Goal: Transaction & Acquisition: Purchase product/service

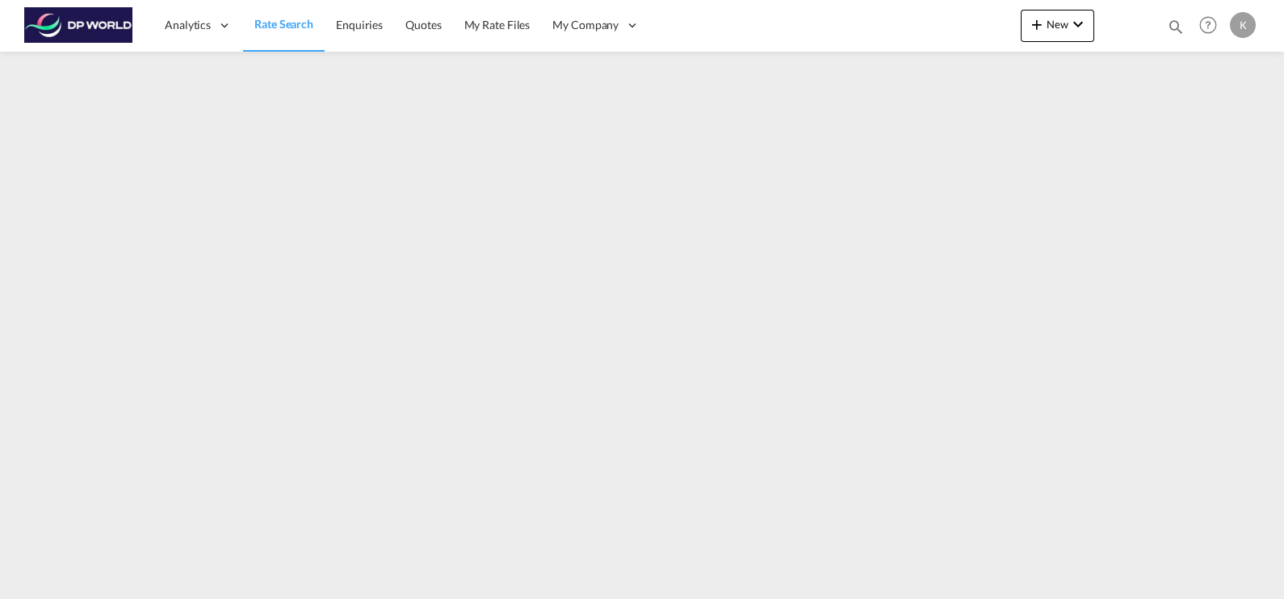
click at [287, 25] on span "Rate Search" at bounding box center [283, 24] width 59 height 14
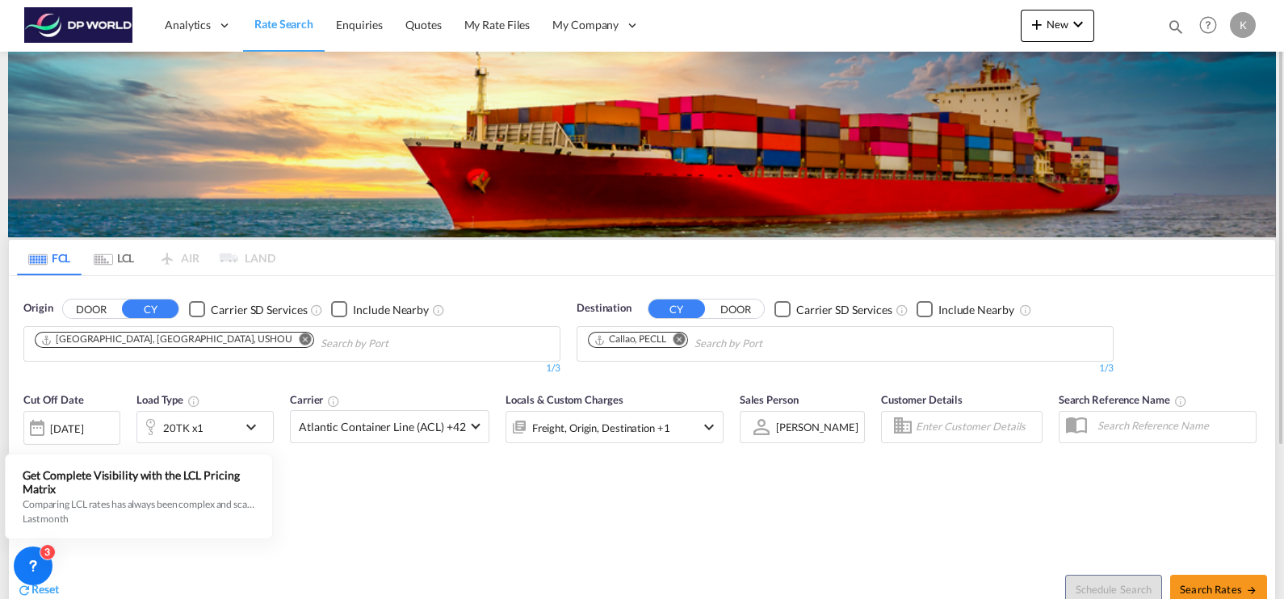
click at [300, 339] on md-icon "Remove" at bounding box center [306, 340] width 12 height 12
click at [108, 342] on input "Chips input." at bounding box center [111, 344] width 153 height 26
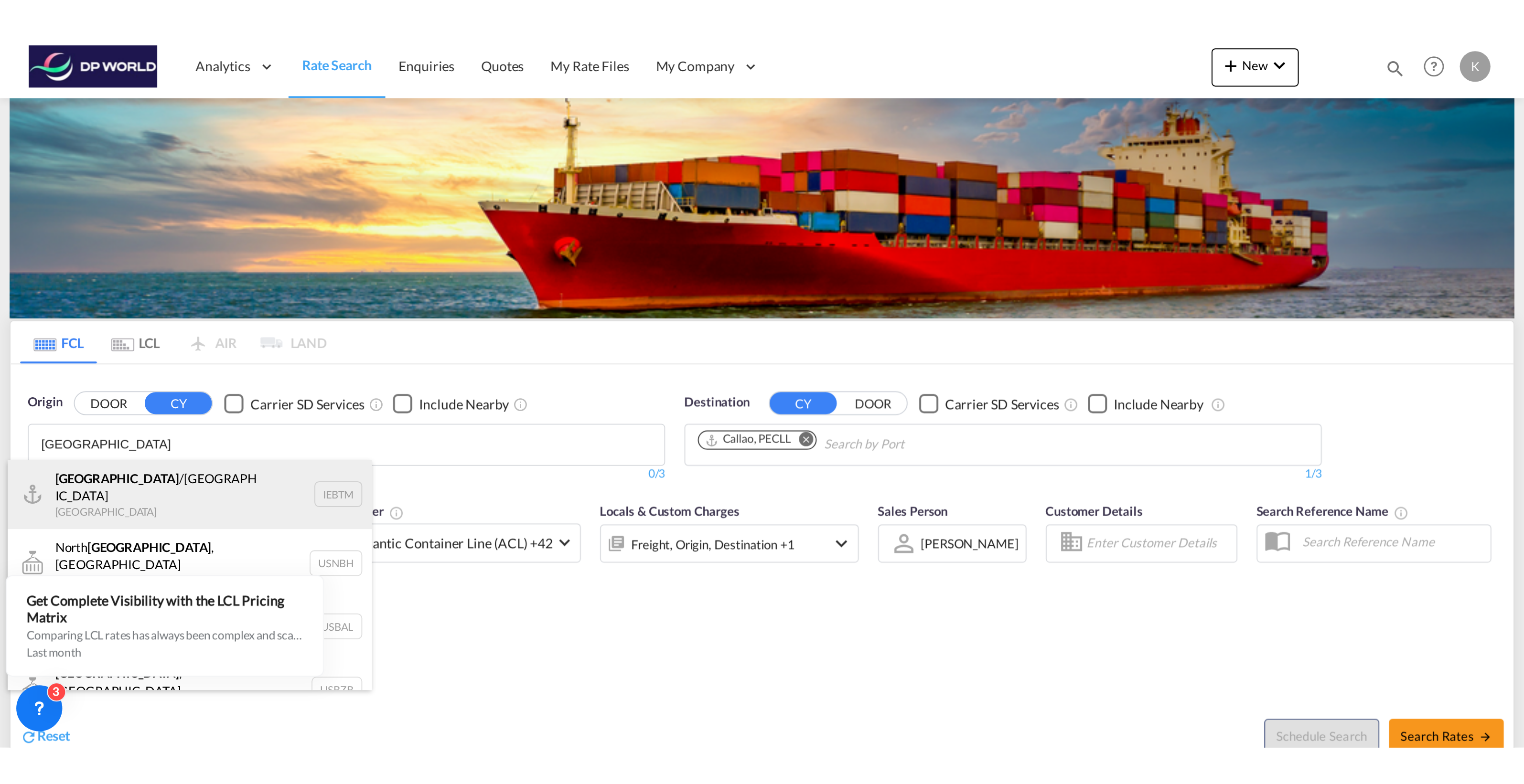
scroll to position [28, 0]
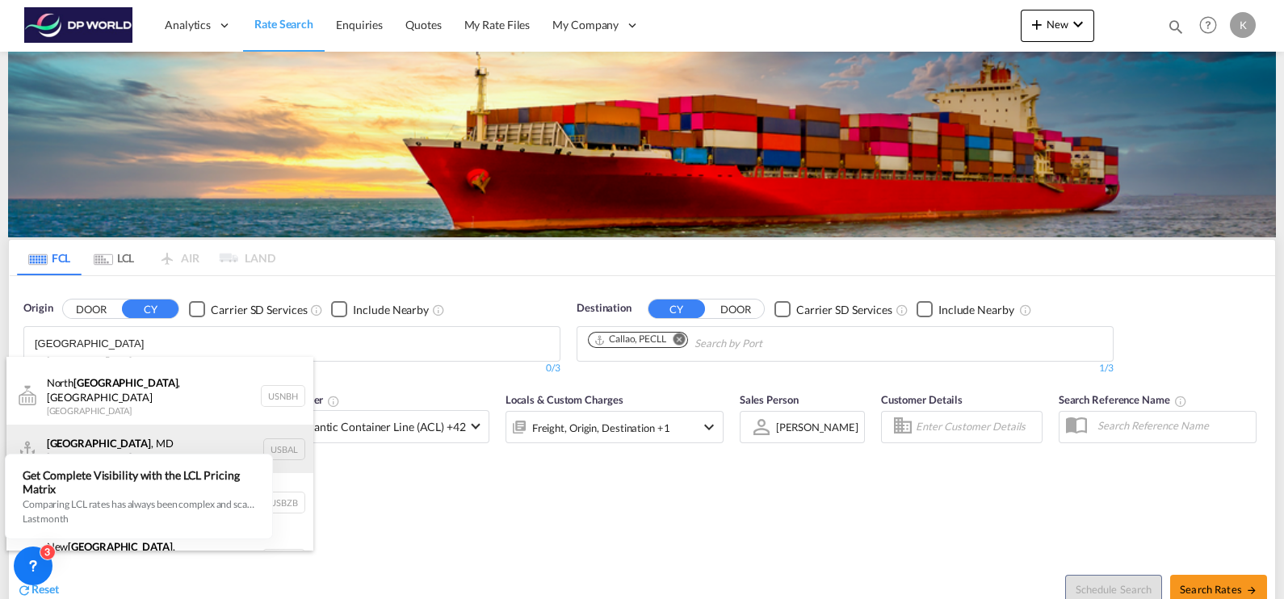
type input "[GEOGRAPHIC_DATA]"
click at [139, 430] on div "[GEOGRAPHIC_DATA] , [GEOGRAPHIC_DATA] [GEOGRAPHIC_DATA] USBAL" at bounding box center [159, 449] width 307 height 48
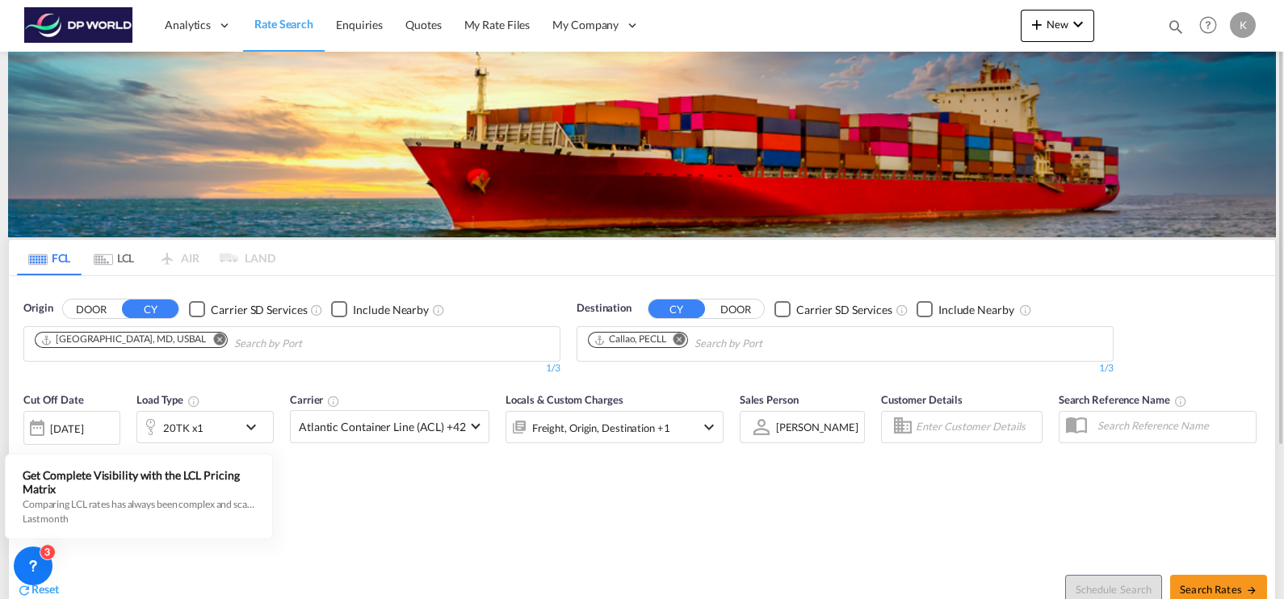
click at [680, 338] on md-icon "Remove" at bounding box center [679, 340] width 12 height 12
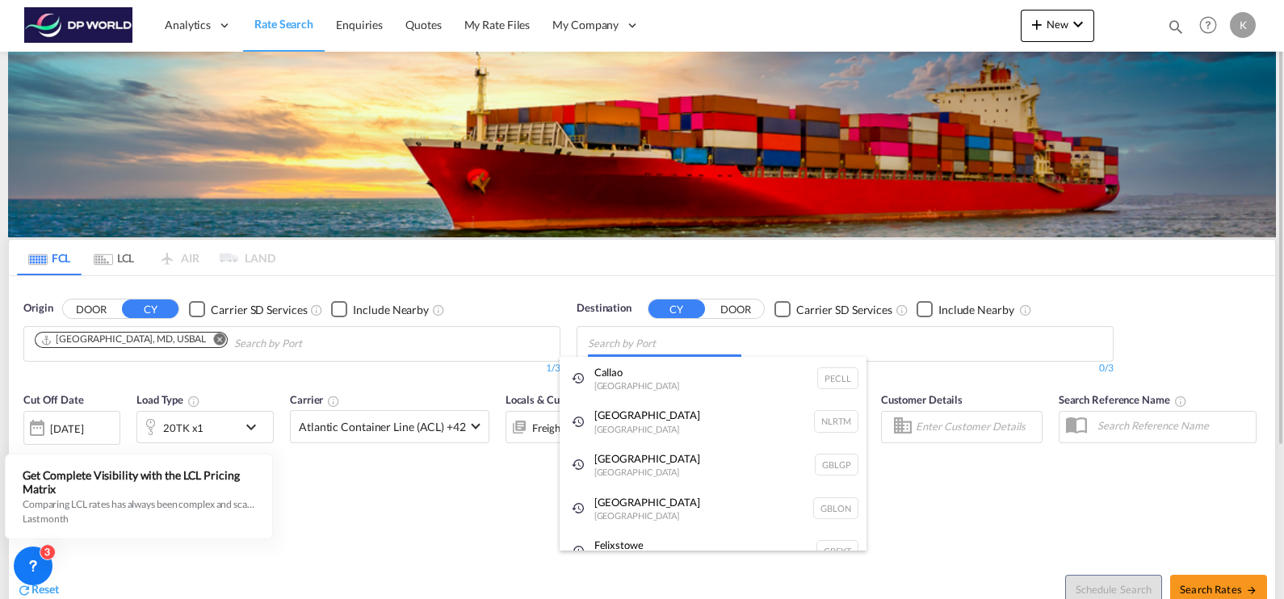
click at [610, 341] on body "Analytics Dashboard Rate Search Enquiries Quotes My Rate Files My Company" at bounding box center [642, 299] width 1284 height 599
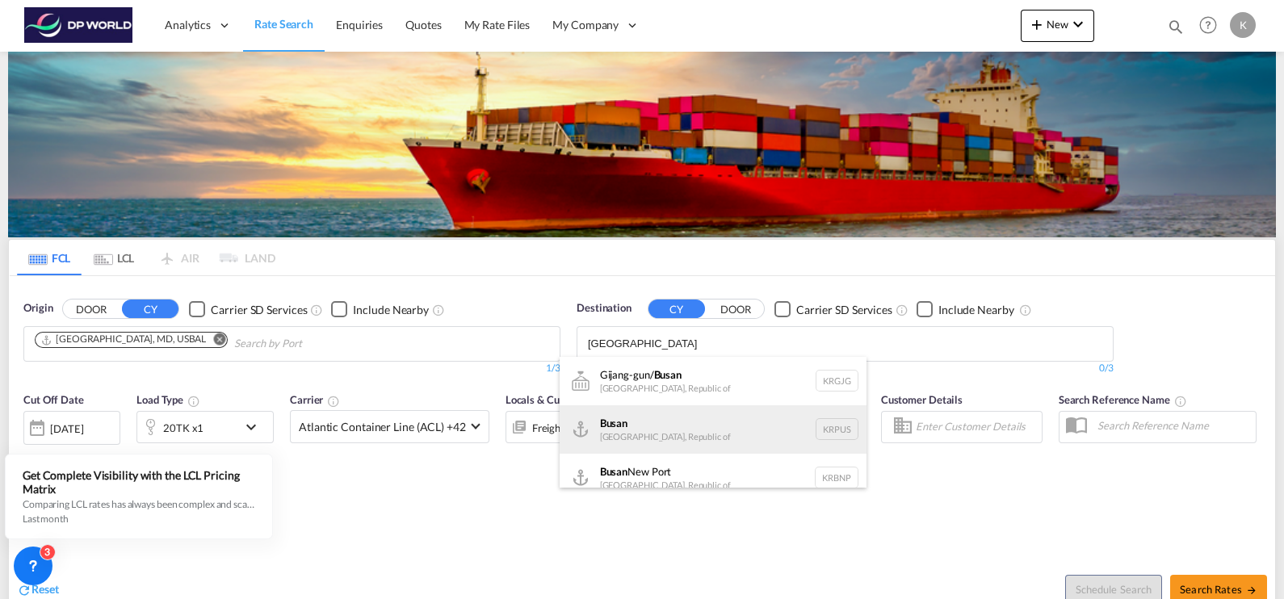
type input "[GEOGRAPHIC_DATA]"
click at [662, 424] on div "Busan Korea, Republic of KRPUS" at bounding box center [713, 429] width 307 height 48
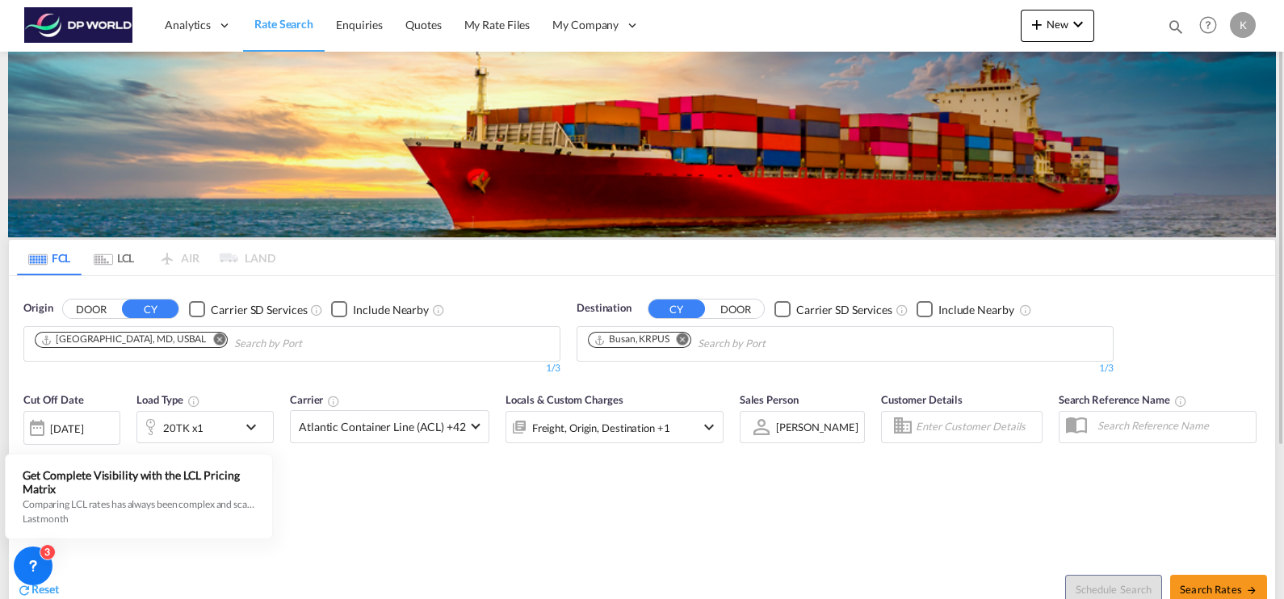
click at [248, 424] on md-icon "icon-chevron-down" at bounding box center [254, 426] width 27 height 19
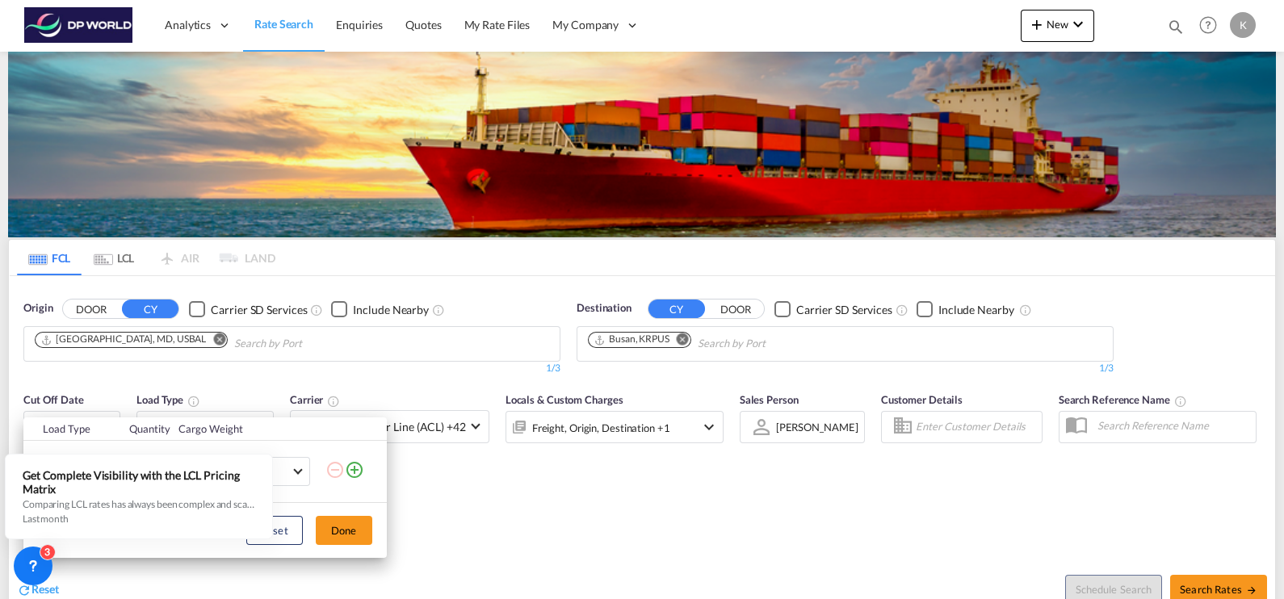
click at [528, 505] on div "Load Type Quantity Cargo Weight 20TK 20GP 40GP 40HC 45HC 20RE 40RE 40HR 20OT 40…" at bounding box center [642, 299] width 1284 height 599
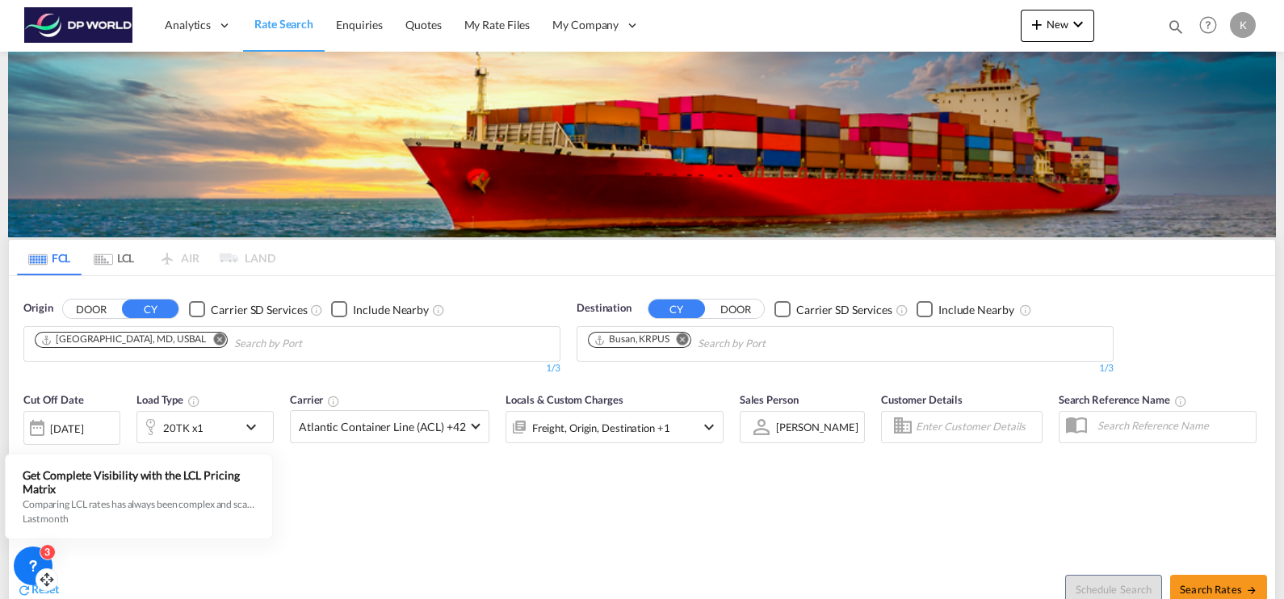
click at [36, 558] on icon at bounding box center [33, 566] width 16 height 16
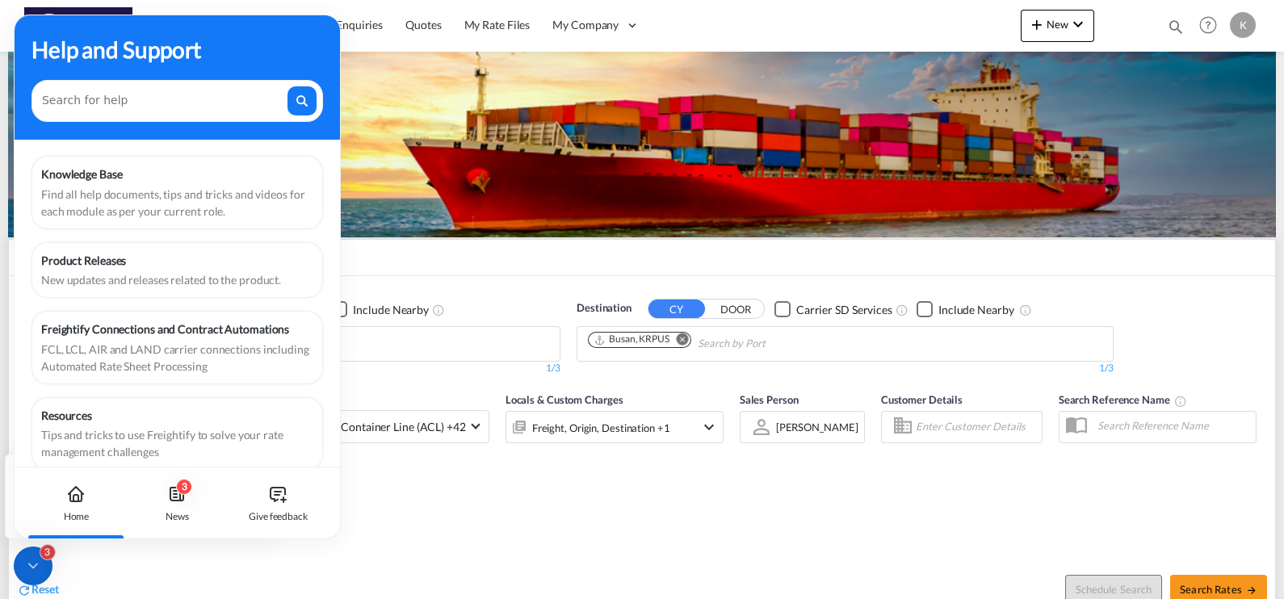
click at [36, 557] on div "3" at bounding box center [33, 566] width 39 height 39
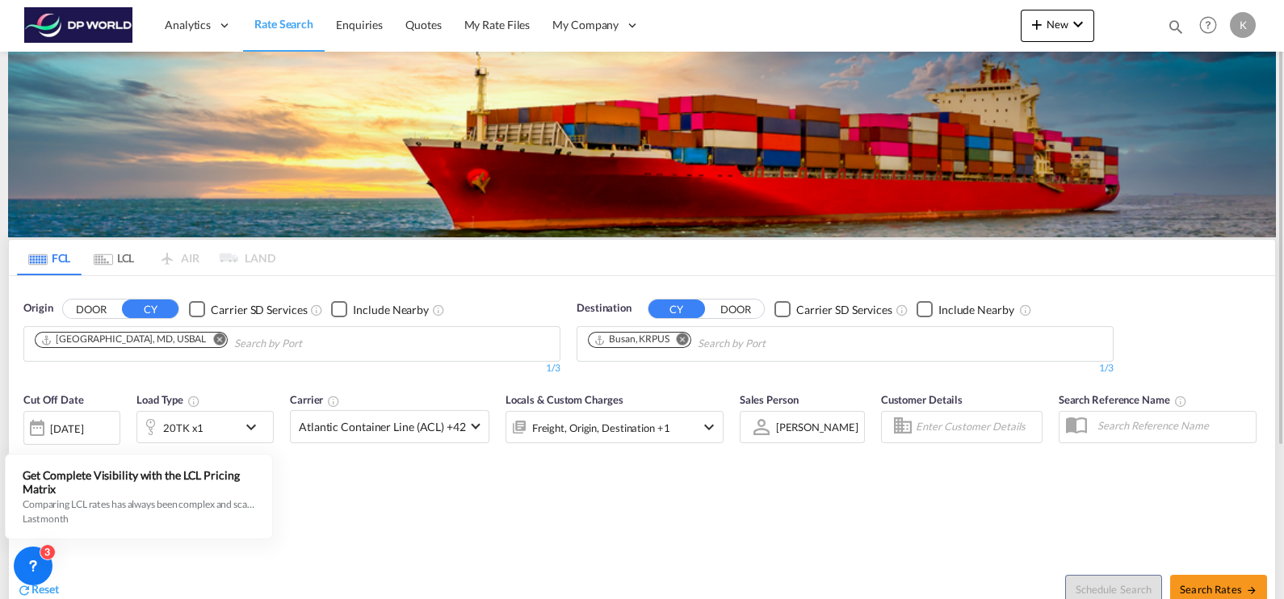
click at [416, 518] on div "Cut Off Date [DATE] [DATE] Load Type 20TK x1 Carrier Atlantic Container Line (A…" at bounding box center [642, 462] width 1266 height 157
click at [255, 423] on md-icon "icon-chevron-down" at bounding box center [254, 426] width 27 height 19
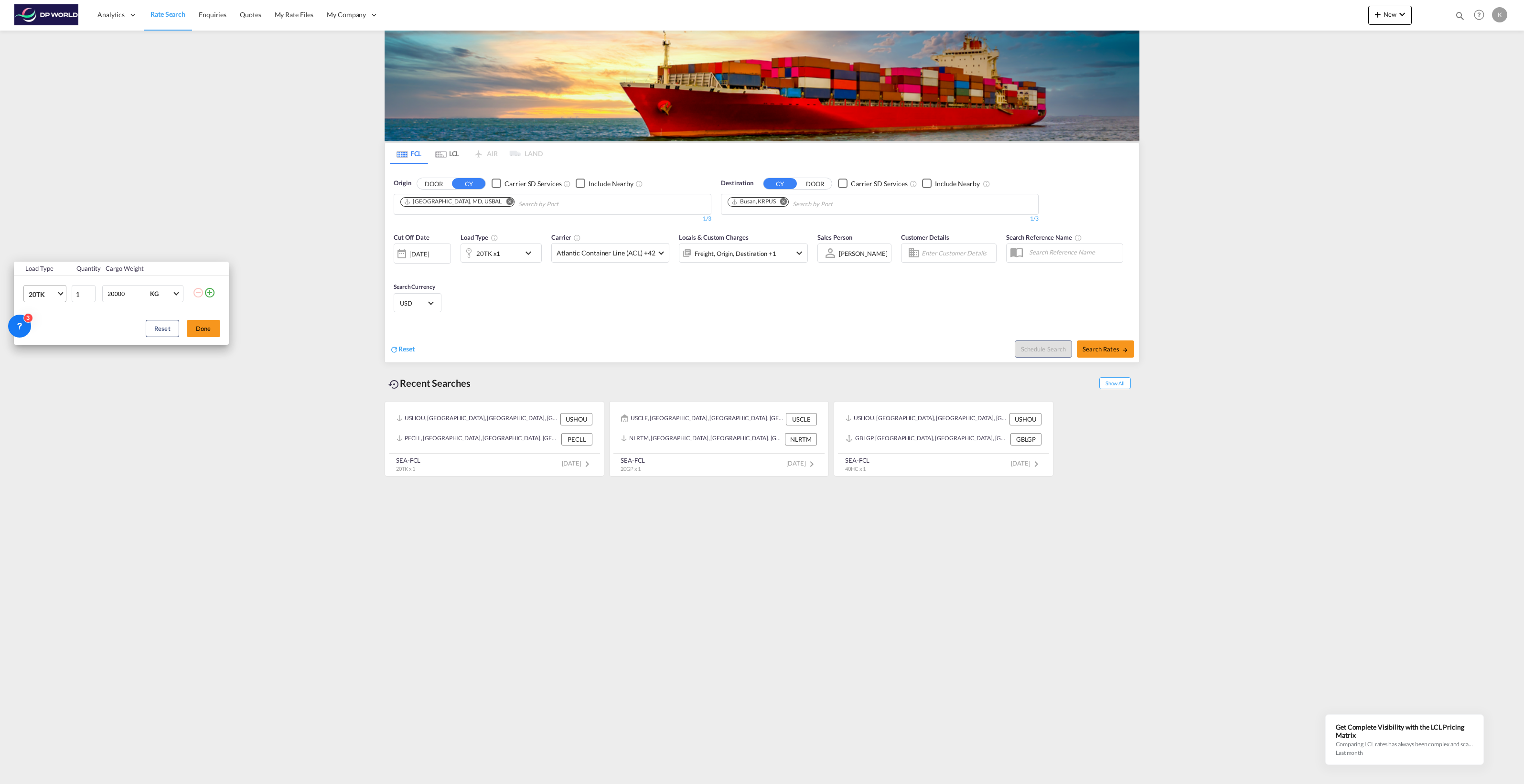
click at [60, 290] on span "Choose: \a20TK" at bounding box center [60, 293] width 5 height 5
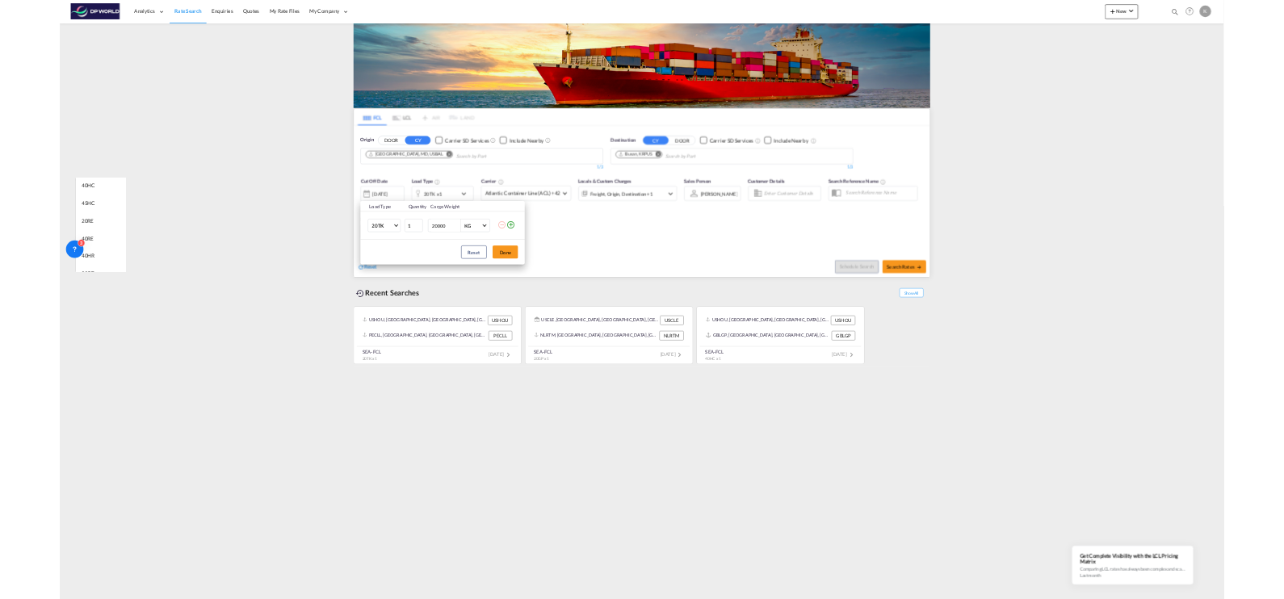
scroll to position [0, 0]
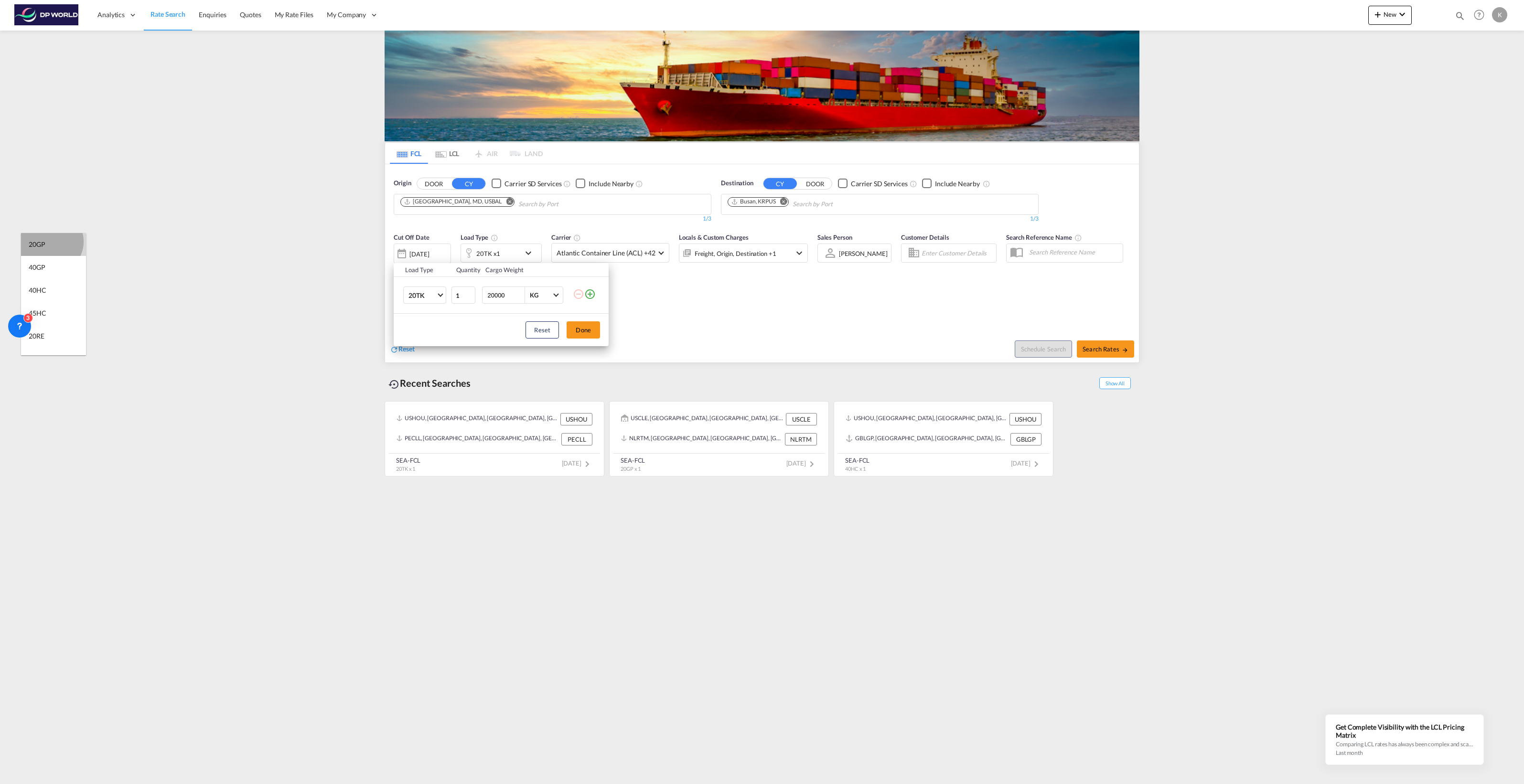
click at [51, 242] on md-option "20GP" at bounding box center [54, 244] width 65 height 23
click at [583, 331] on button "Done" at bounding box center [583, 329] width 34 height 17
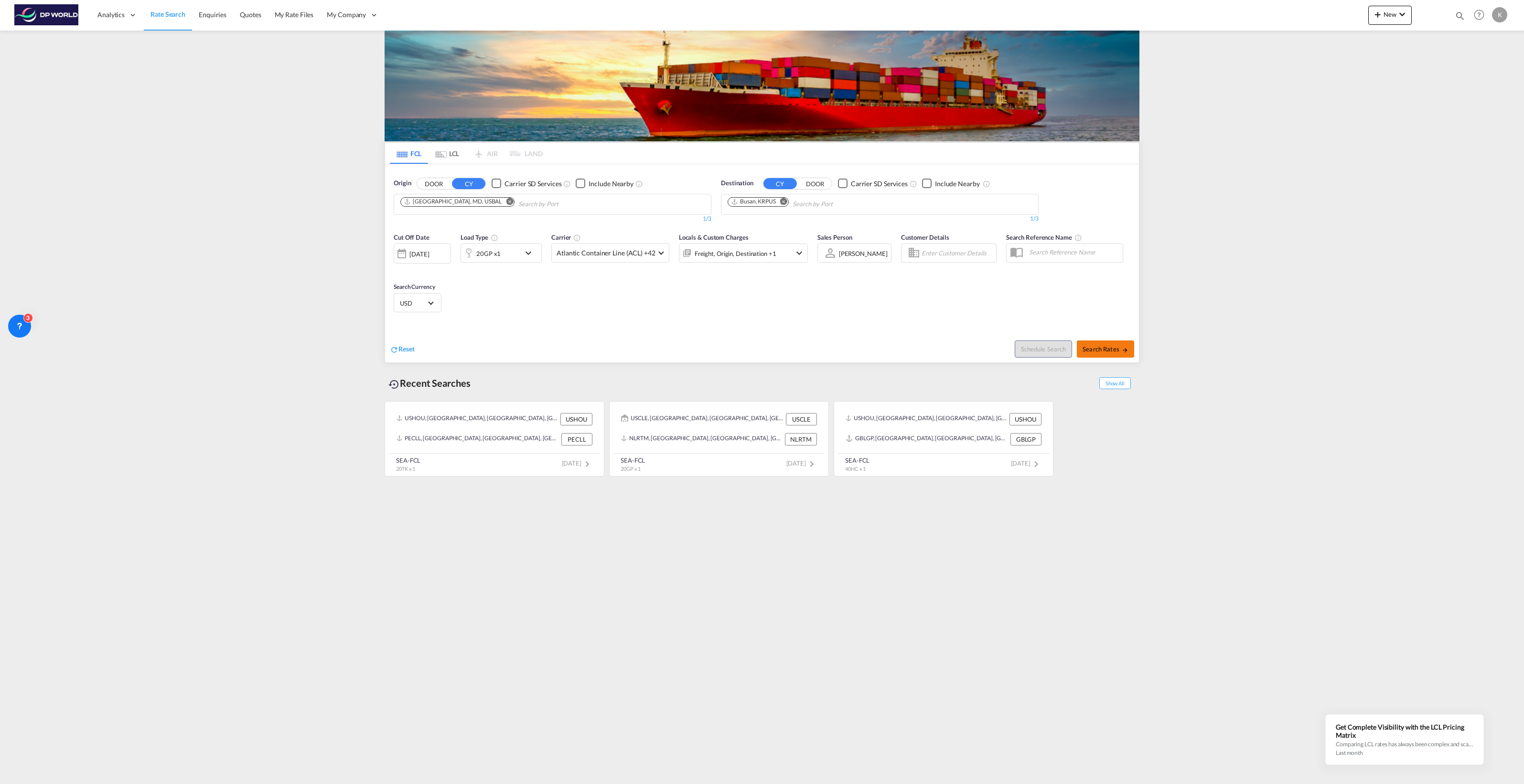
click at [759, 348] on span "Search Rates" at bounding box center [1106, 349] width 46 height 8
type input "USBAL to KRPUS / [DATE]"
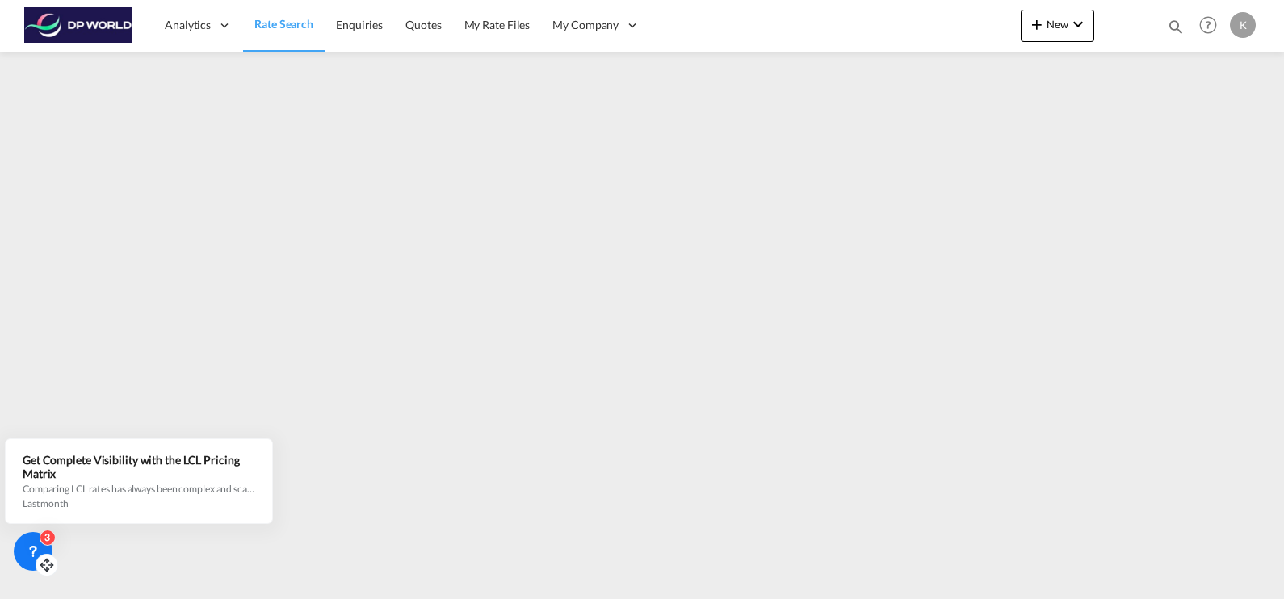
click at [21, 545] on div "3" at bounding box center [33, 551] width 39 height 39
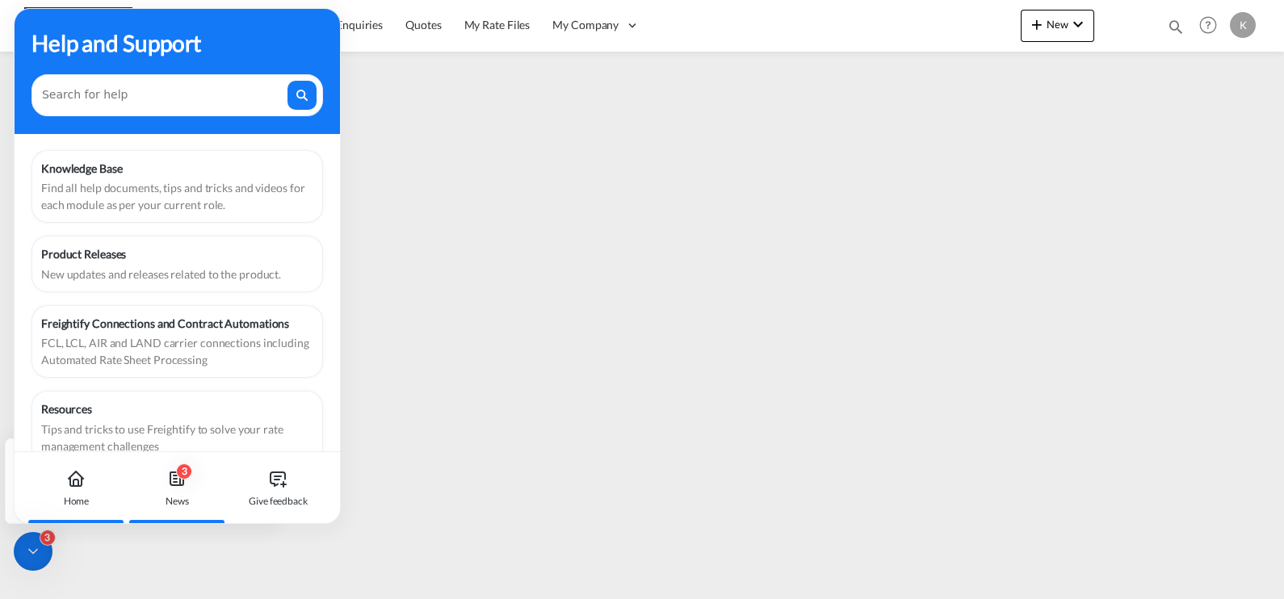
click at [181, 473] on div "3" at bounding box center [184, 472] width 16 height 16
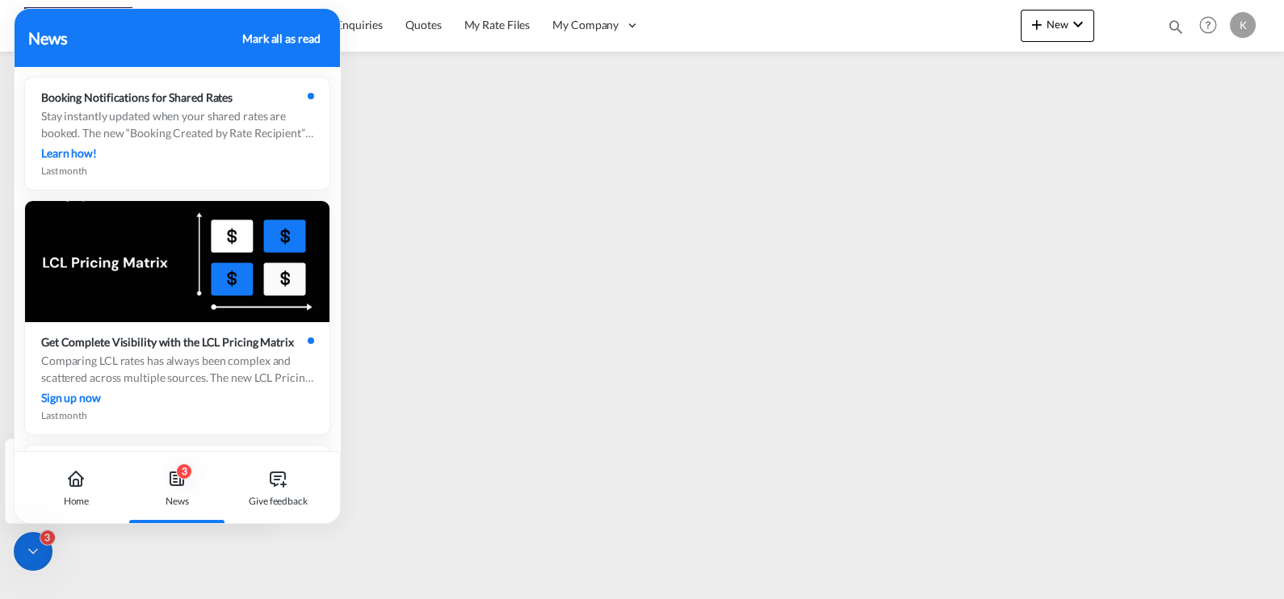
click at [279, 32] on div "Mark all as read" at bounding box center [281, 38] width 78 height 17
click at [284, 34] on div "Mark all as read" at bounding box center [281, 38] width 78 height 17
click at [762, 21] on div "Analytics Dashboard Rate Search Enquiries Quotes My Rate Files My Company" at bounding box center [642, 25] width 1236 height 50
click at [31, 559] on icon at bounding box center [33, 551] width 16 height 16
